Goal: Transaction & Acquisition: Purchase product/service

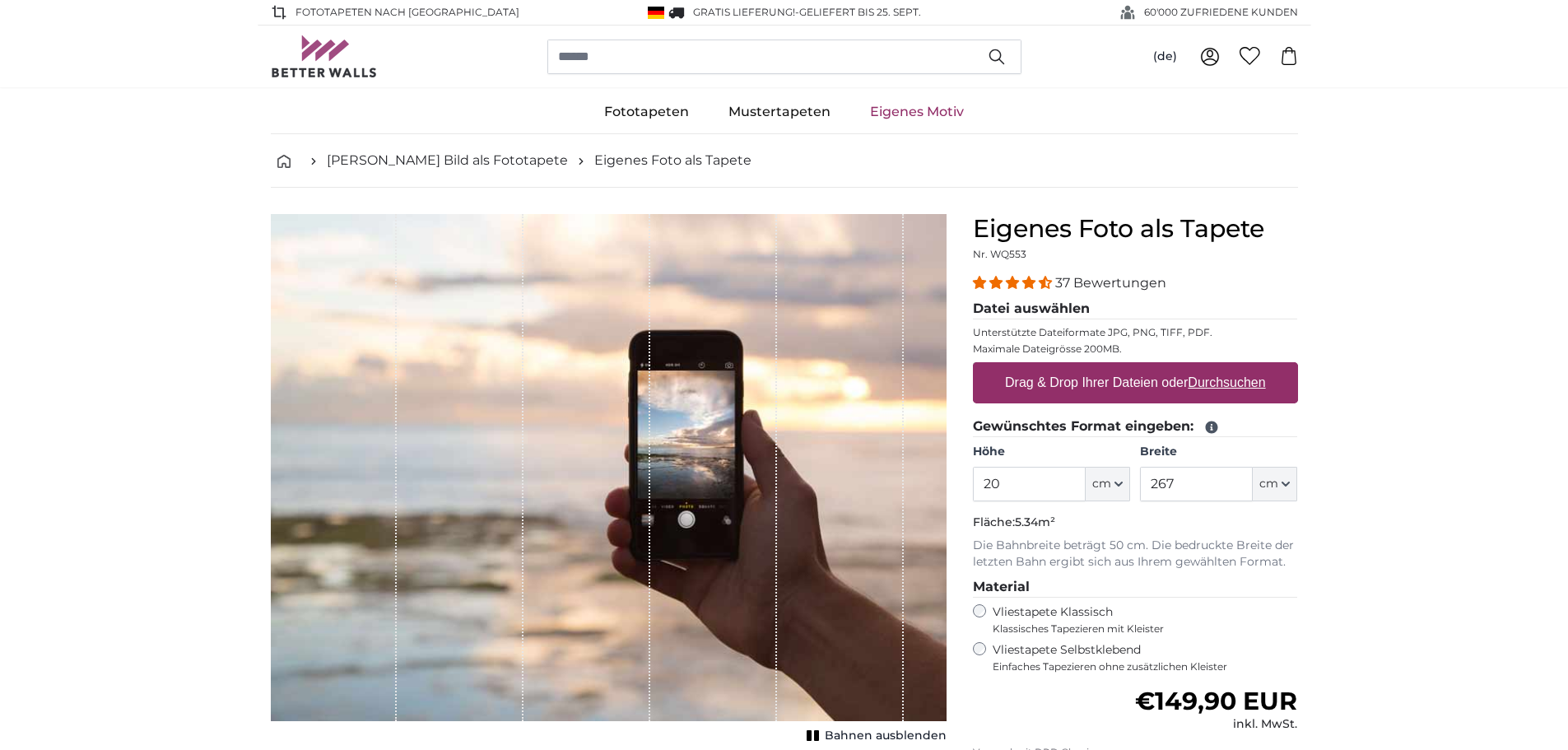
type input "2"
type input "450"
click at [1178, 484] on input "267" at bounding box center [1196, 483] width 112 height 34
type input "2"
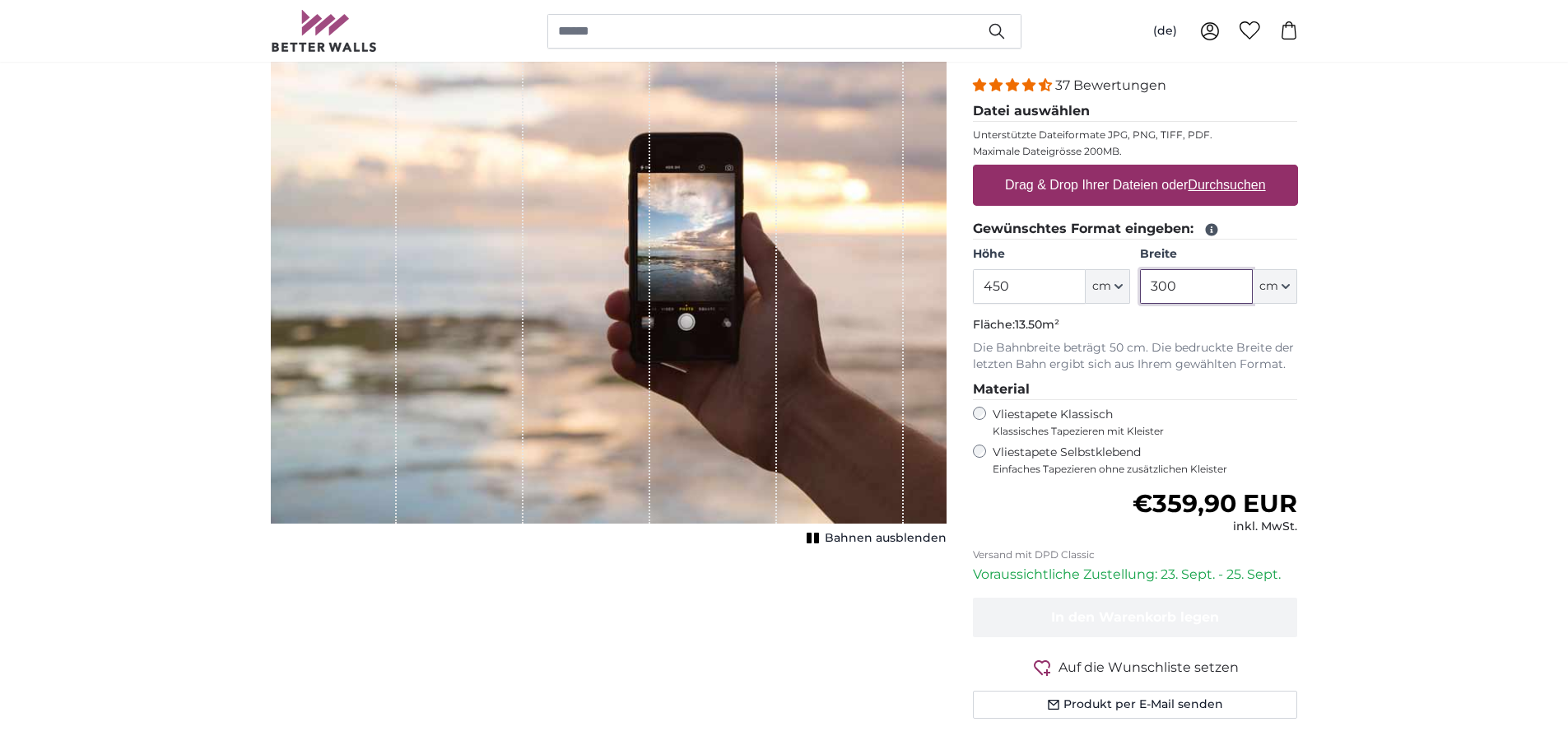
scroll to position [247, 0]
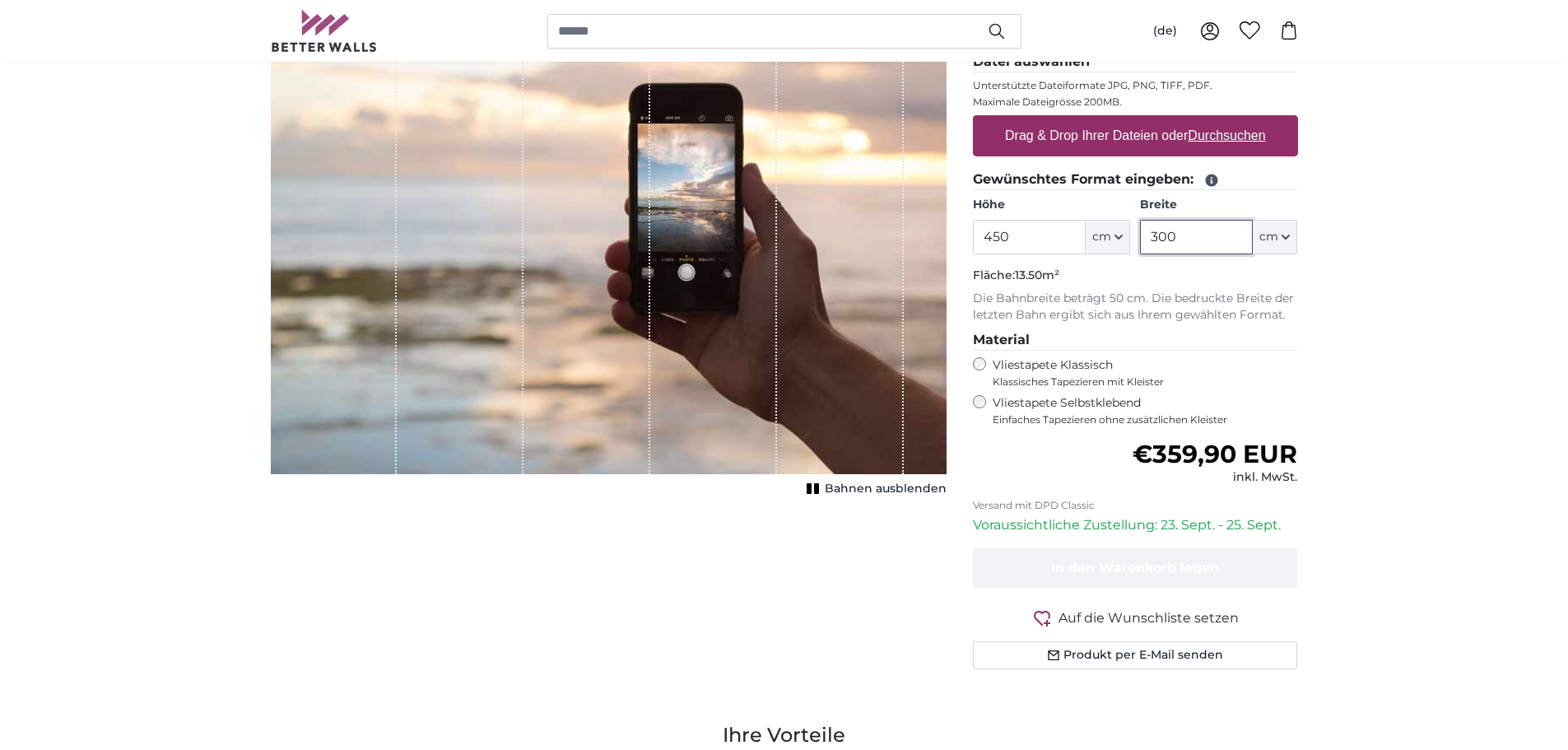
type input "300"
click at [871, 487] on span "Bahnen ausblenden" at bounding box center [886, 489] width 122 height 17
click at [871, 486] on span "Bahnen einblenden" at bounding box center [886, 489] width 121 height 17
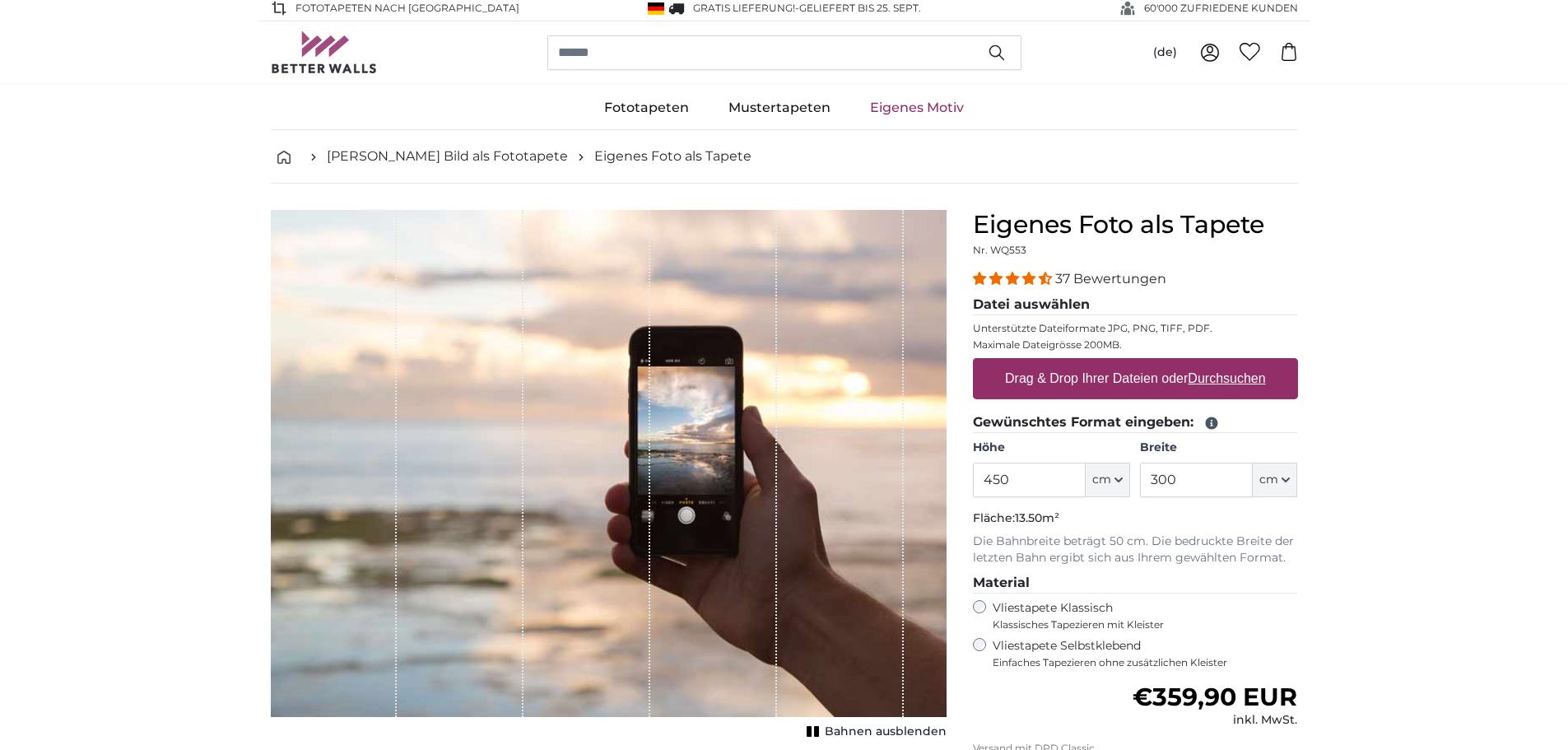
scroll to position [0, 0]
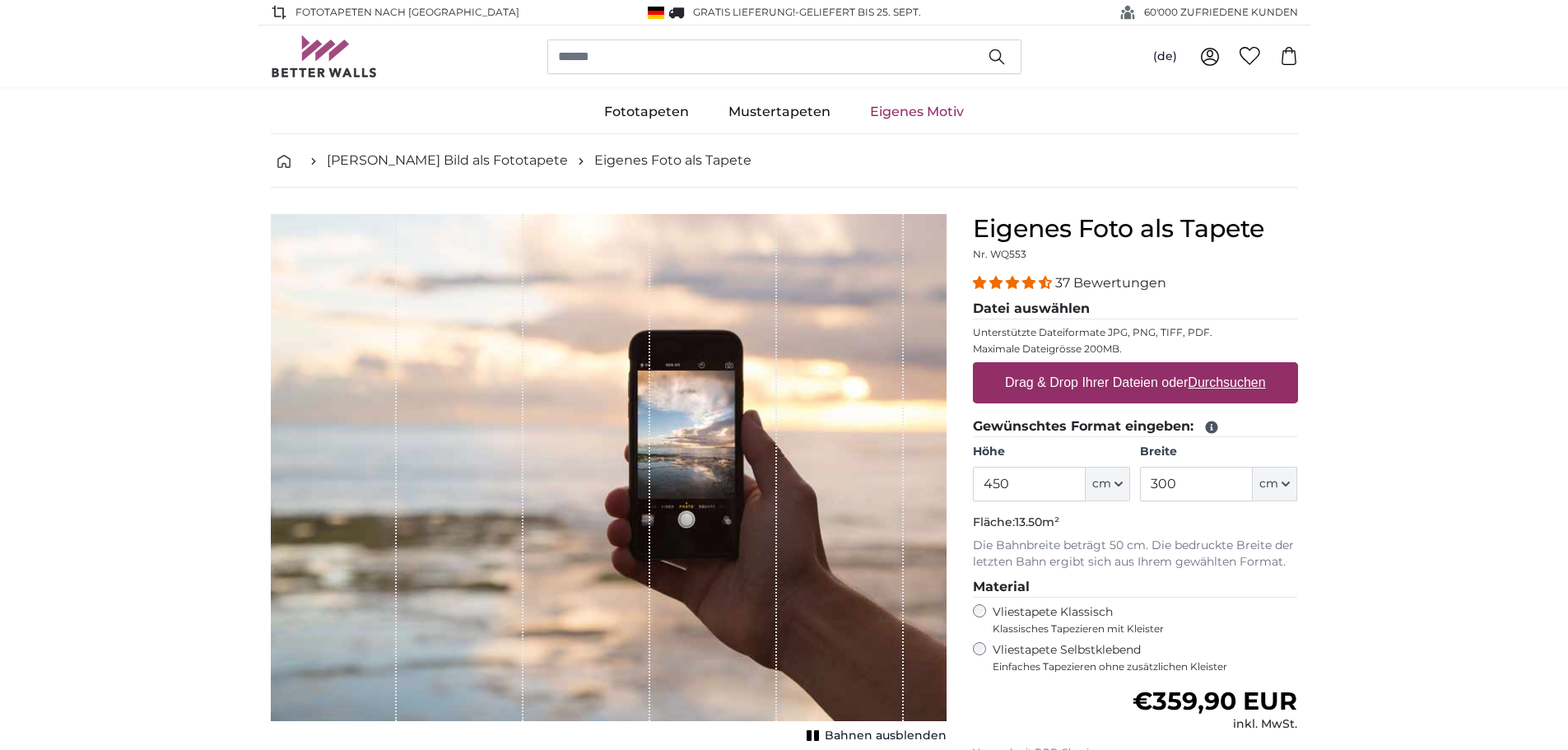
click at [901, 108] on link "Eigenes Motiv" at bounding box center [916, 112] width 133 height 42
click at [1021, 482] on input "200" at bounding box center [1028, 483] width 112 height 34
type input "2"
type input "500"
click at [1188, 480] on input "267" at bounding box center [1196, 483] width 112 height 34
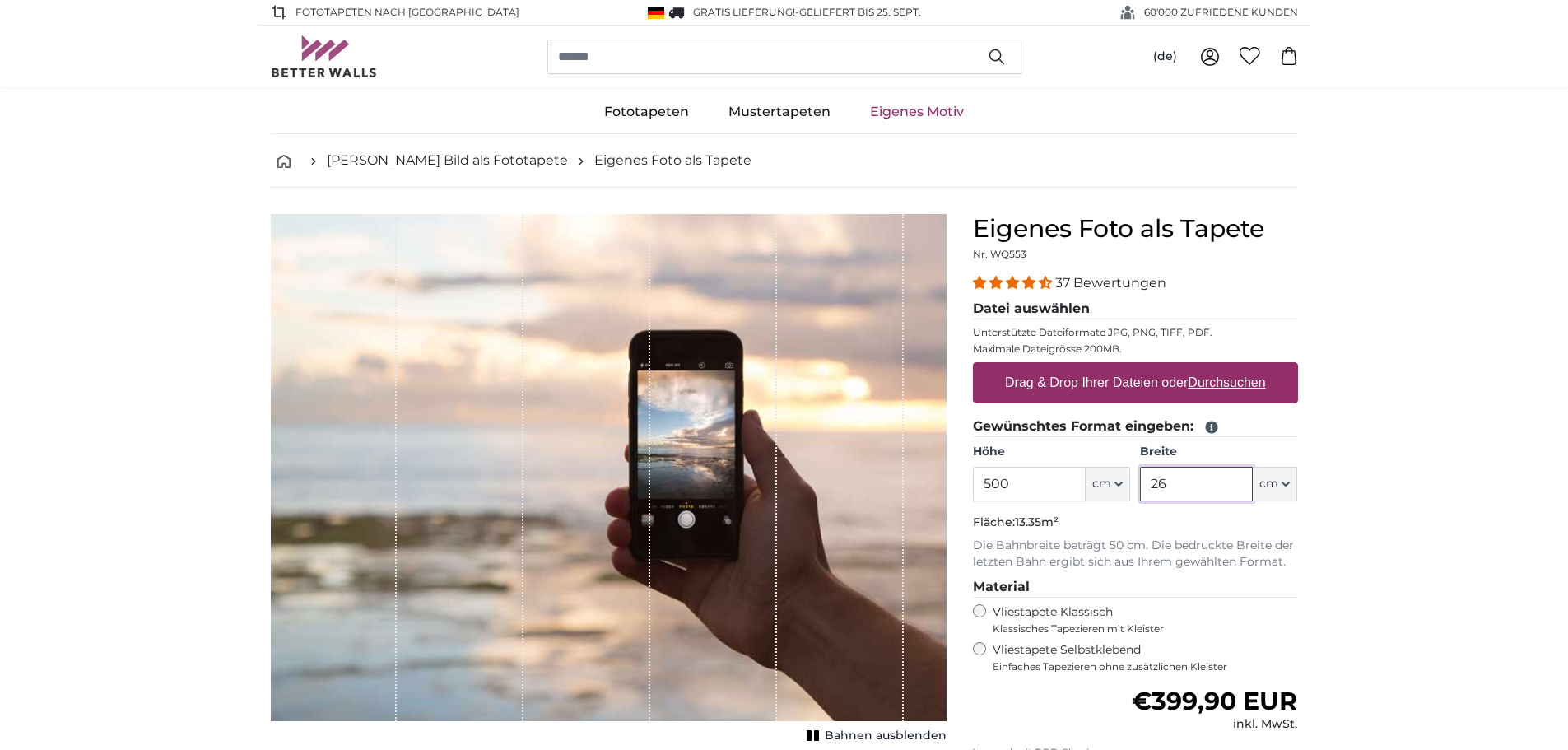
type input "2"
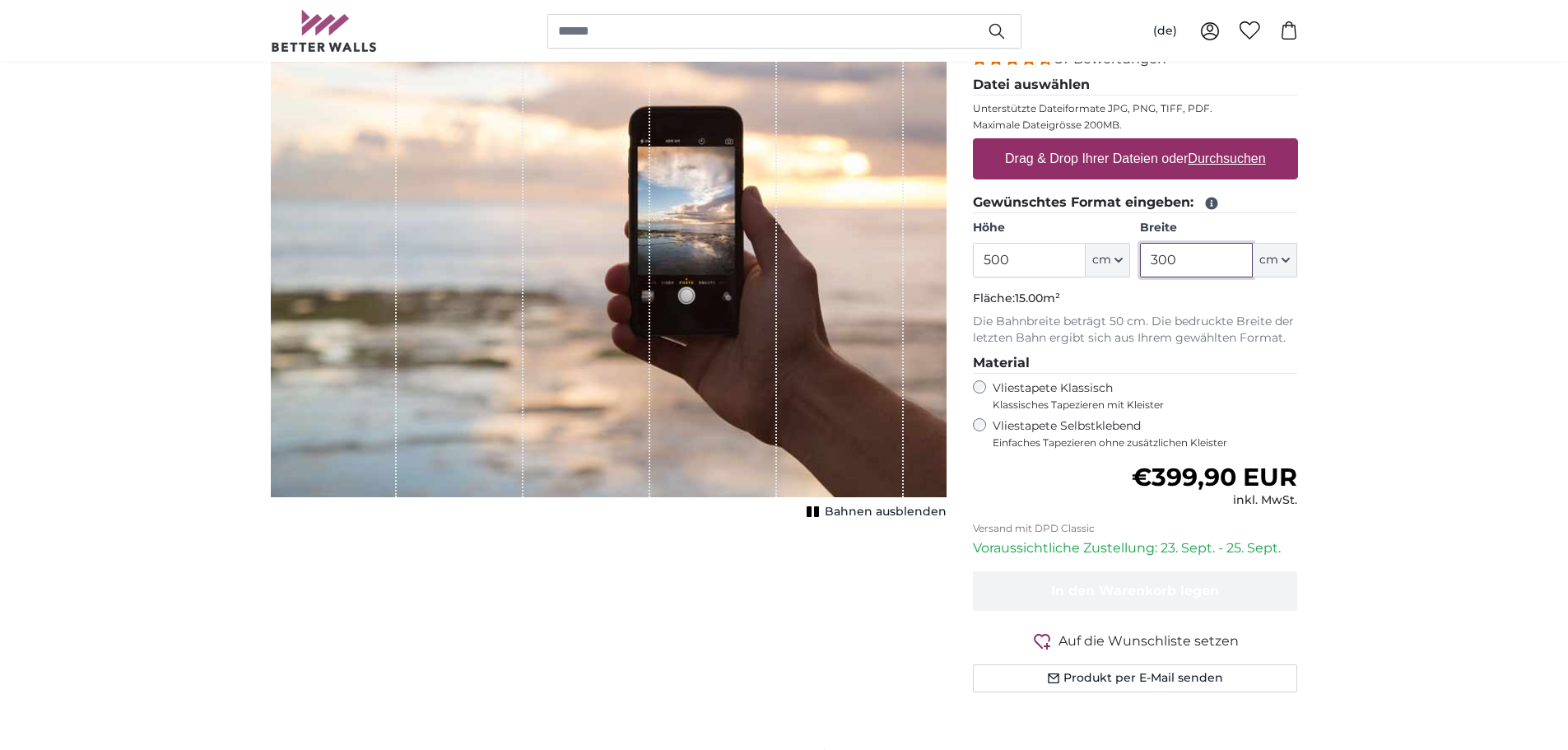
scroll to position [247, 0]
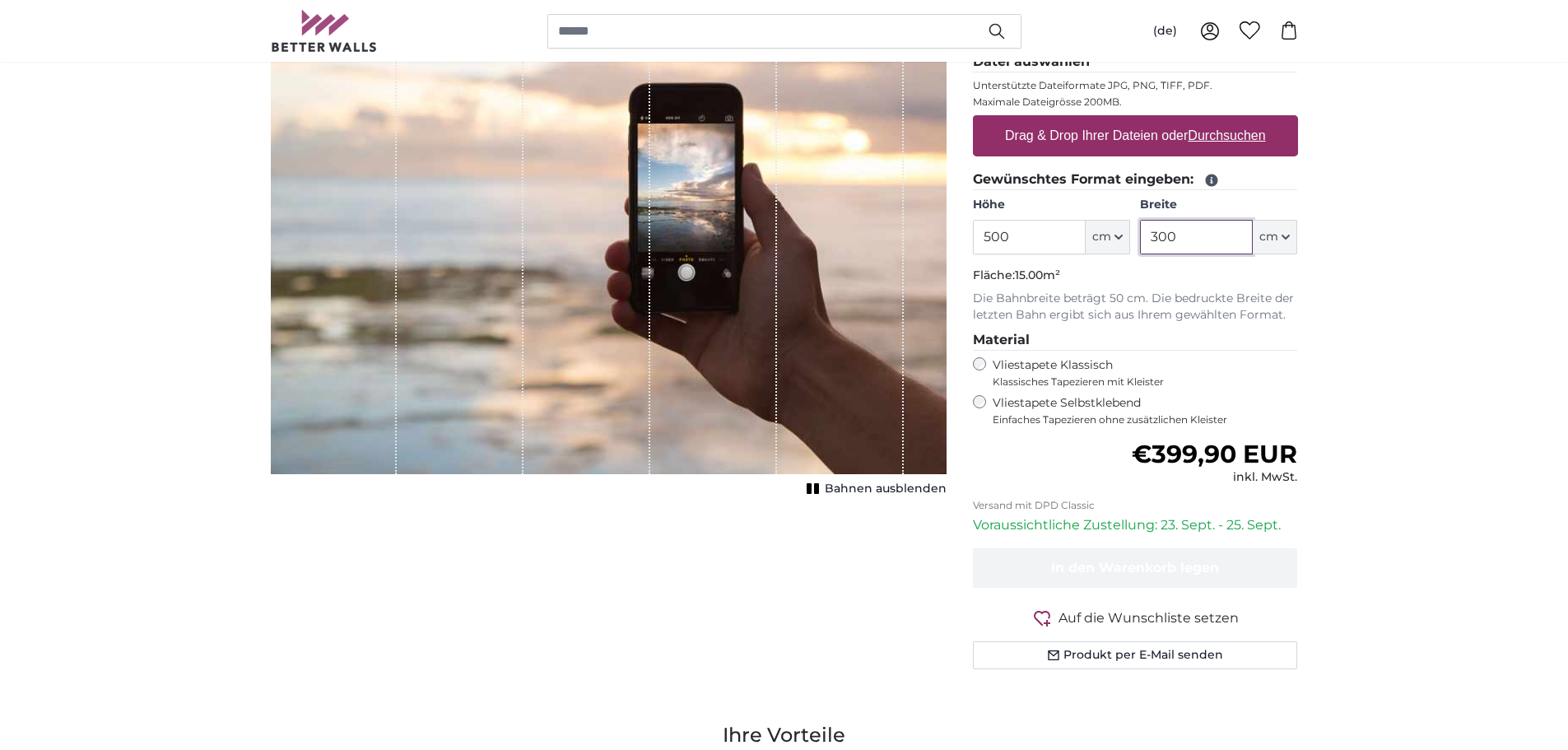
type input "300"
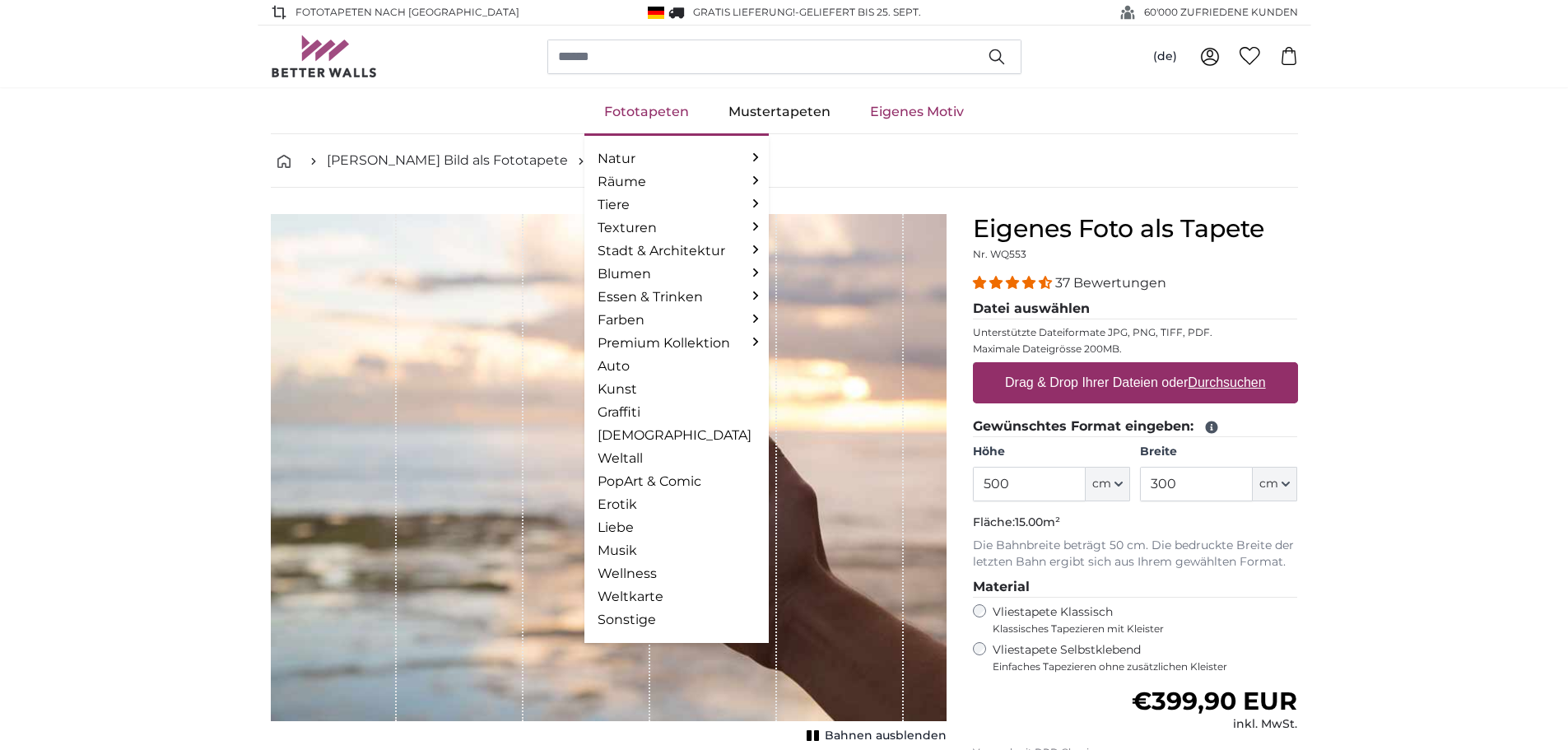
click at [649, 115] on link "Fototapeten" at bounding box center [646, 112] width 124 height 42
